Goal: Task Accomplishment & Management: Use online tool/utility

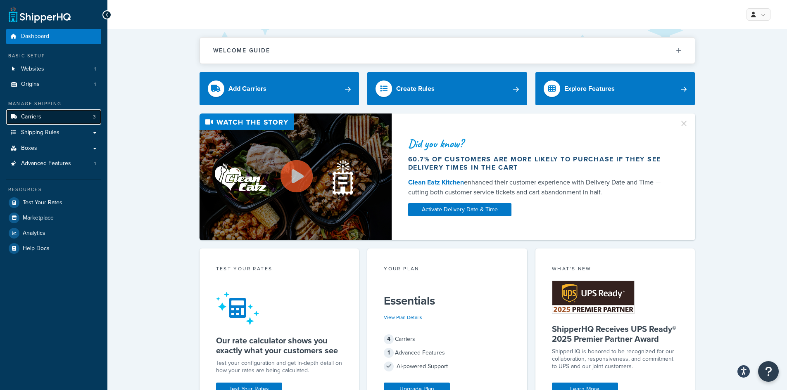
click at [40, 116] on span "Carriers" at bounding box center [31, 117] width 20 height 7
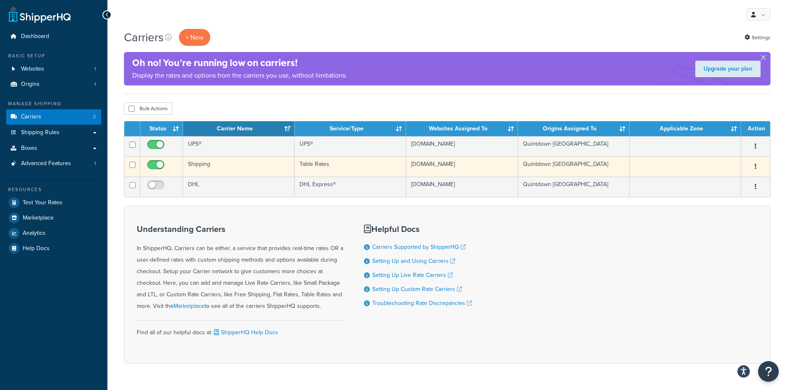
click at [215, 170] on td "Shipping" at bounding box center [238, 166] width 111 height 20
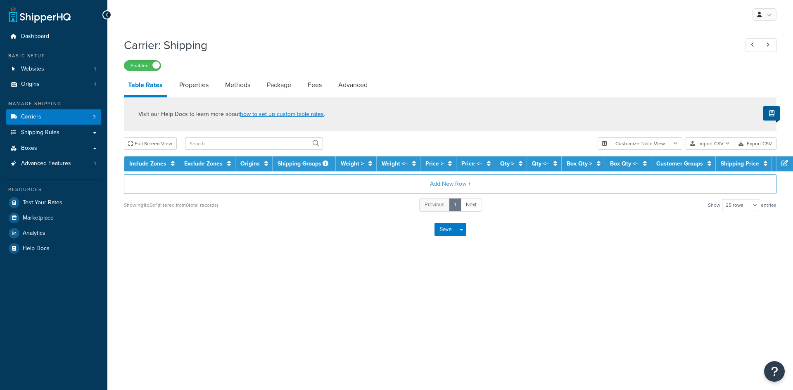
select select "25"
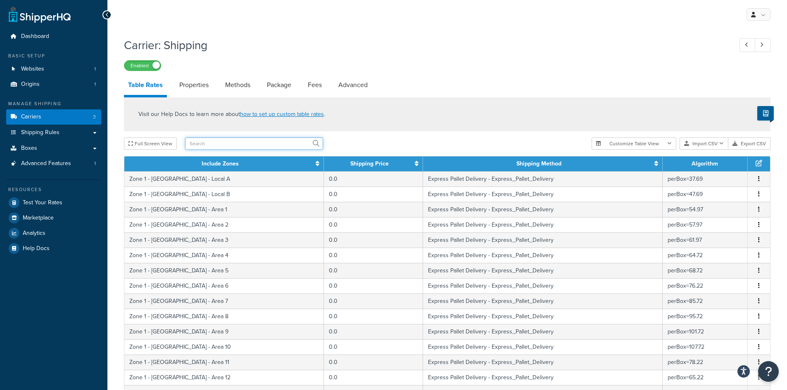
click at [218, 141] on input "text" at bounding box center [254, 143] width 138 height 12
type input "united"
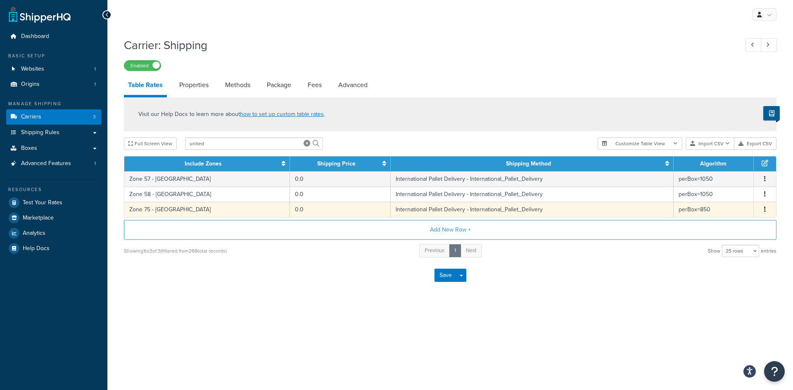
click at [429, 213] on td "International Pallet Delivery - International_Pallet_Delivery" at bounding box center [532, 209] width 283 height 15
select select "65617"
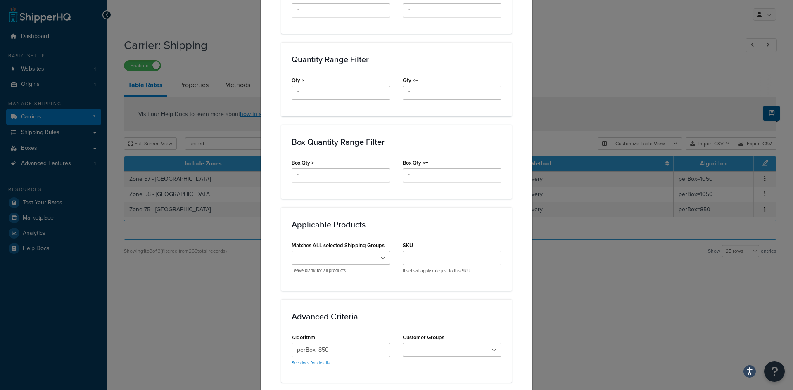
scroll to position [372, 0]
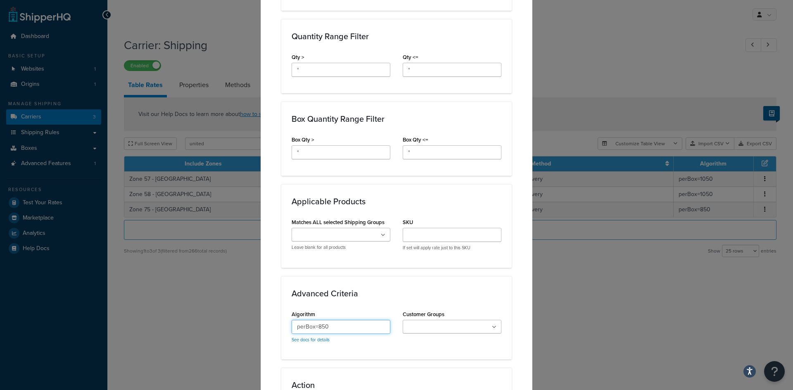
click at [332, 327] on input "perBox=850" at bounding box center [341, 327] width 99 height 14
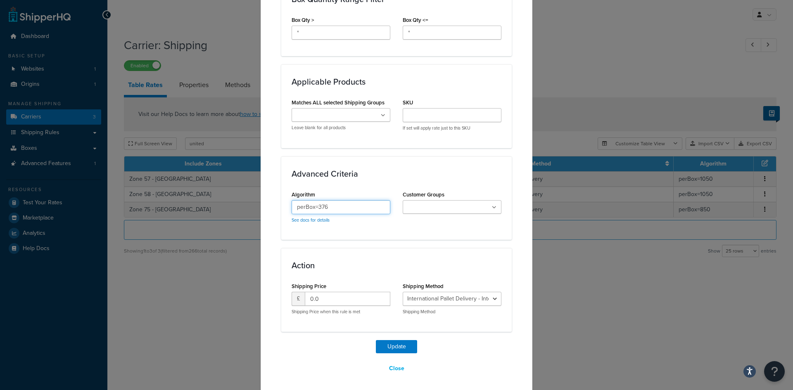
scroll to position [494, 0]
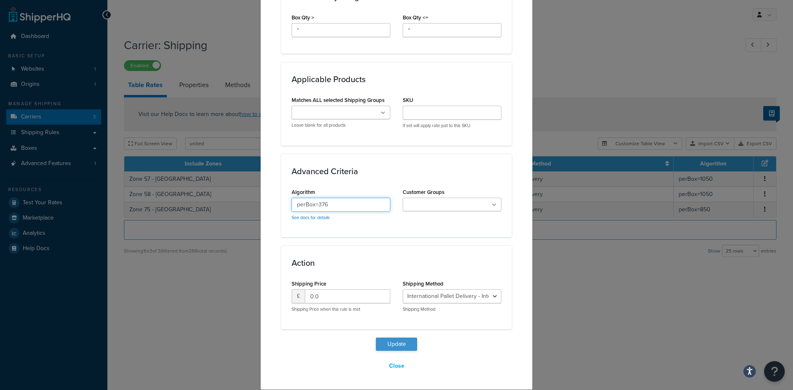
type input "perBox=376"
click at [410, 343] on button "Update" at bounding box center [396, 344] width 41 height 13
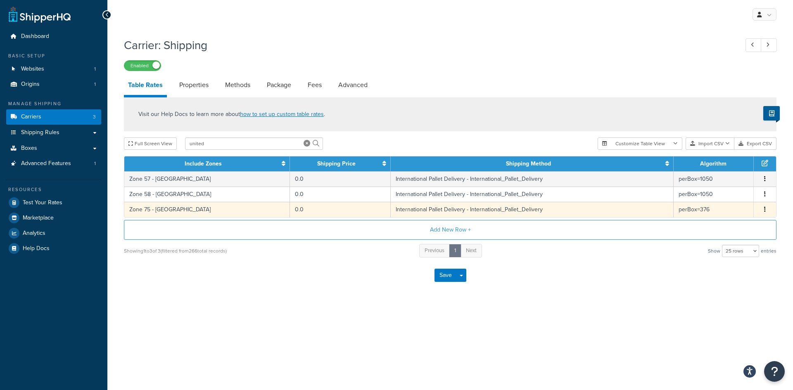
click at [453, 210] on td "International Pallet Delivery - International_Pallet_Delivery" at bounding box center [532, 209] width 283 height 15
select select "65617"
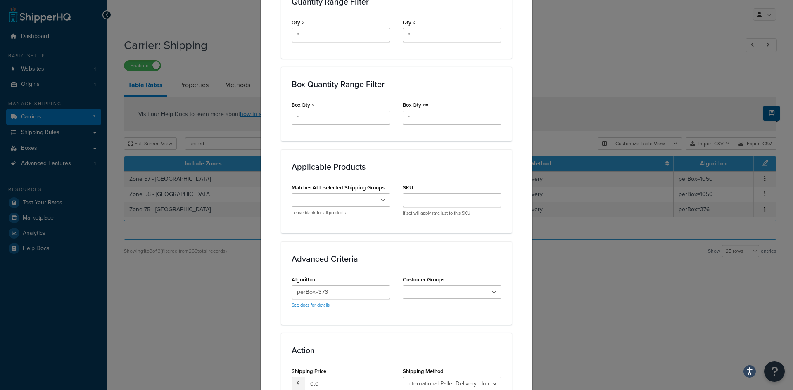
scroll to position [413, 0]
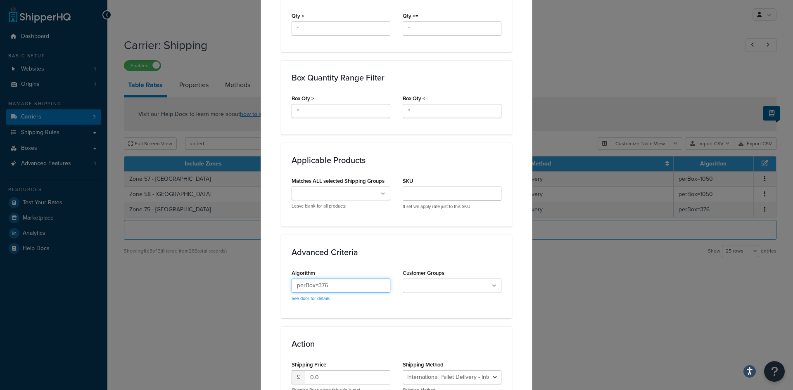
click at [341, 289] on input "perBox=376" at bounding box center [341, 286] width 99 height 14
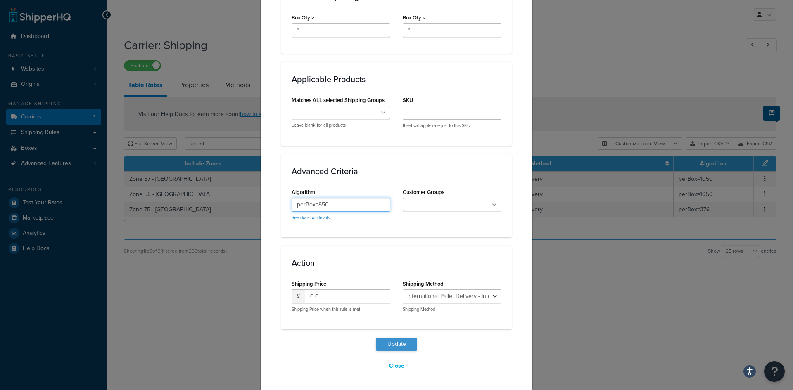
type input "perBox=850"
click at [399, 347] on button "Update" at bounding box center [396, 344] width 41 height 13
